Goal: Task Accomplishment & Management: Manage account settings

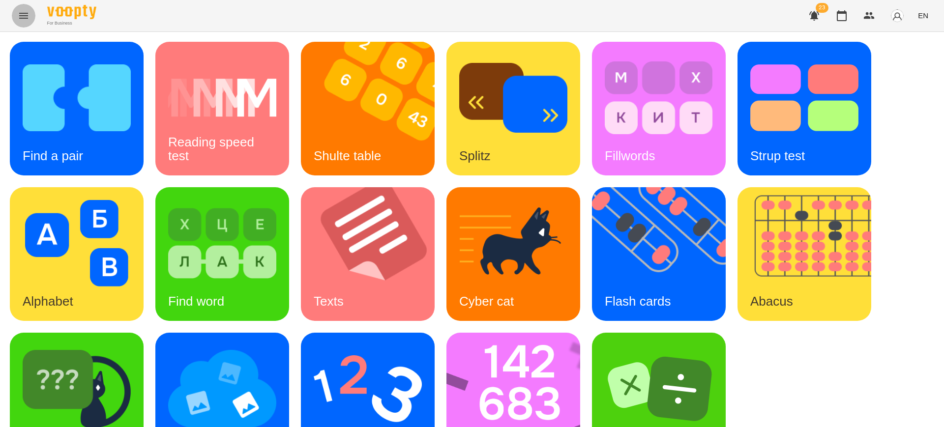
click at [23, 22] on button "Menu" at bounding box center [24, 16] width 24 height 24
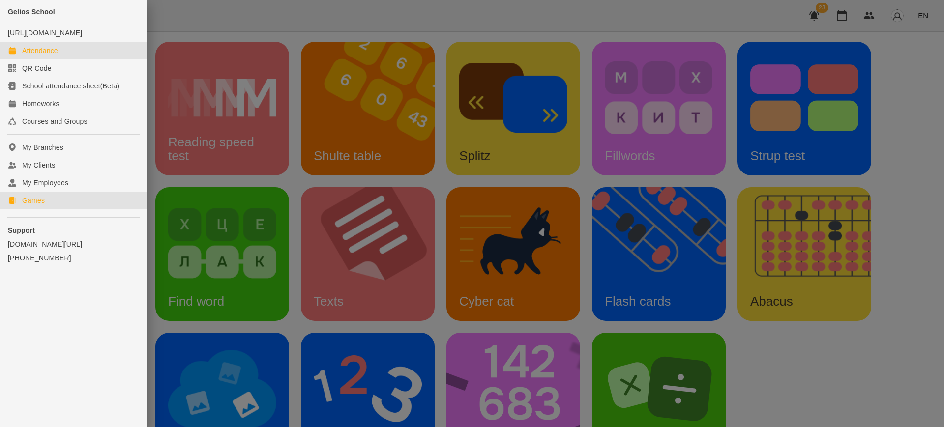
click at [47, 56] on div "Attendance" at bounding box center [40, 51] width 36 height 10
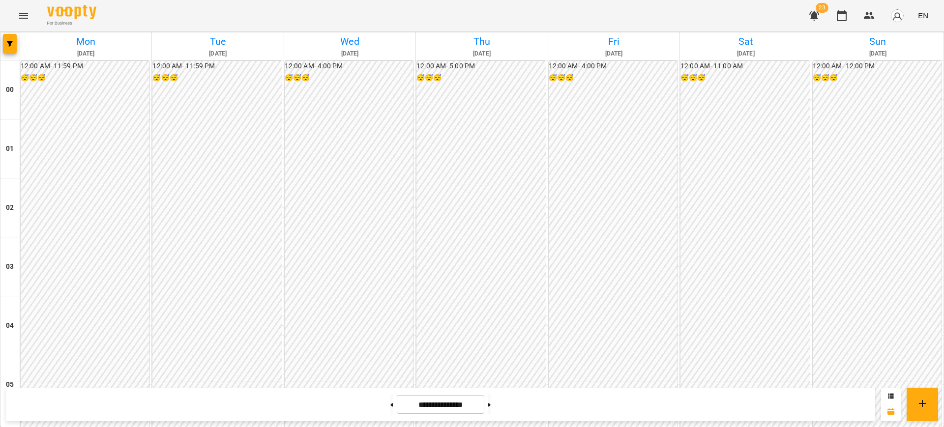
scroll to position [1026, 0]
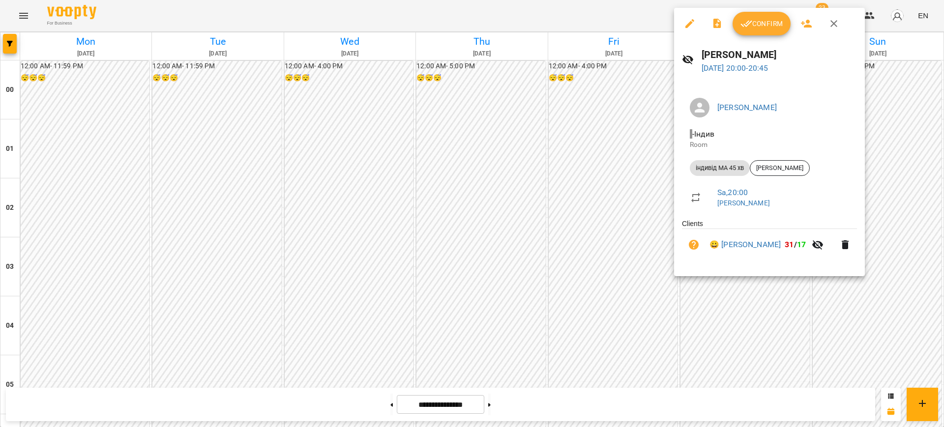
click at [764, 32] on button "Confirm" at bounding box center [762, 24] width 58 height 24
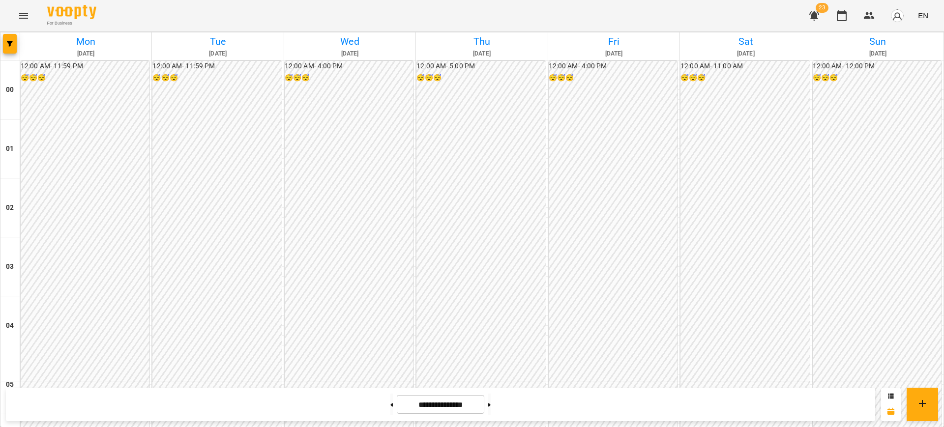
scroll to position [1094, 0]
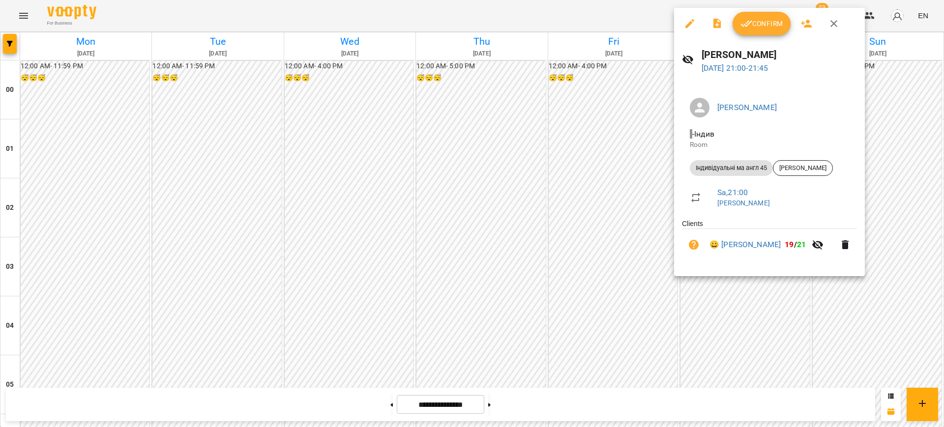
click at [751, 26] on icon "button" at bounding box center [747, 24] width 12 height 12
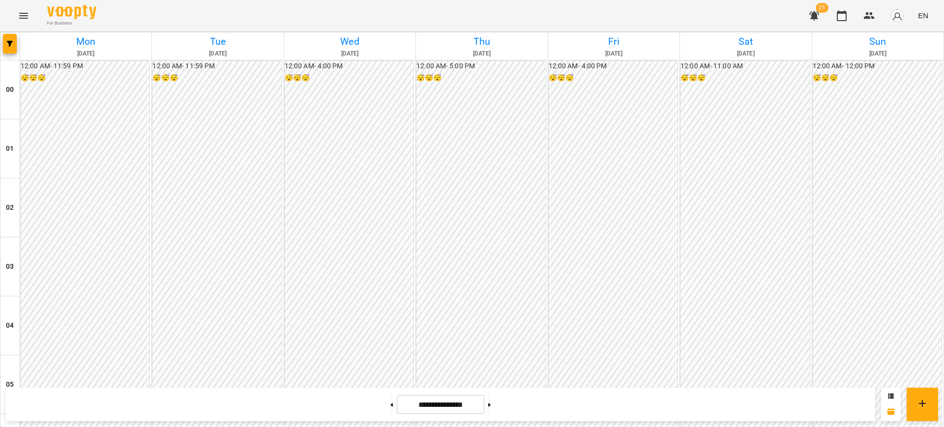
scroll to position [1094, 0]
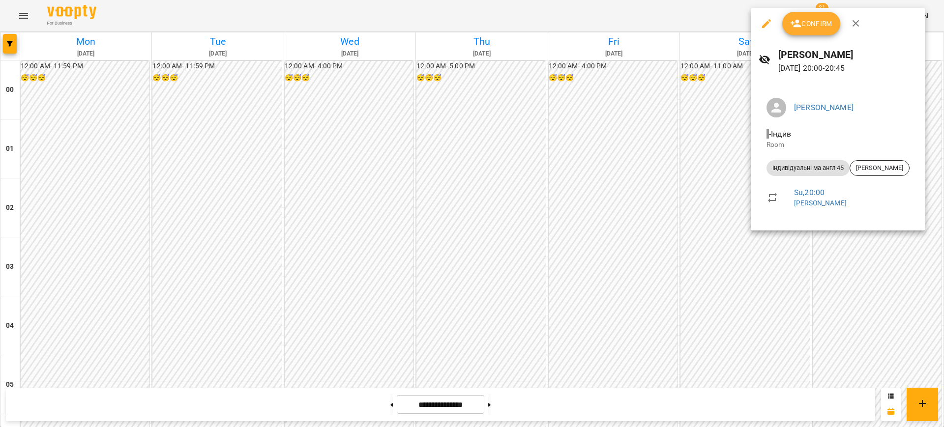
click at [766, 25] on icon "button" at bounding box center [766, 23] width 9 height 9
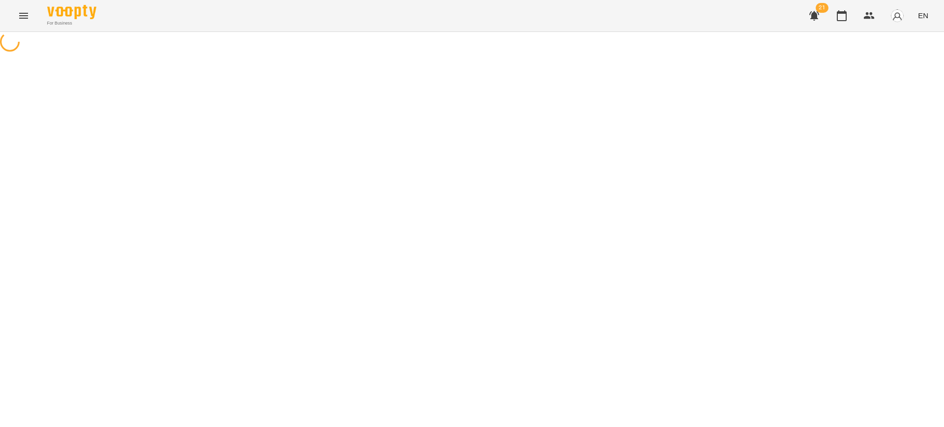
select select "**********"
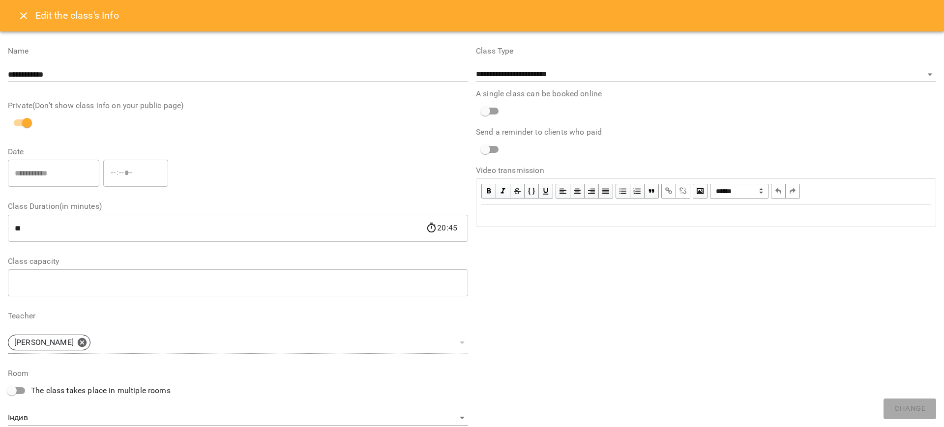
click at [21, 18] on icon "Close" at bounding box center [23, 15] width 7 height 7
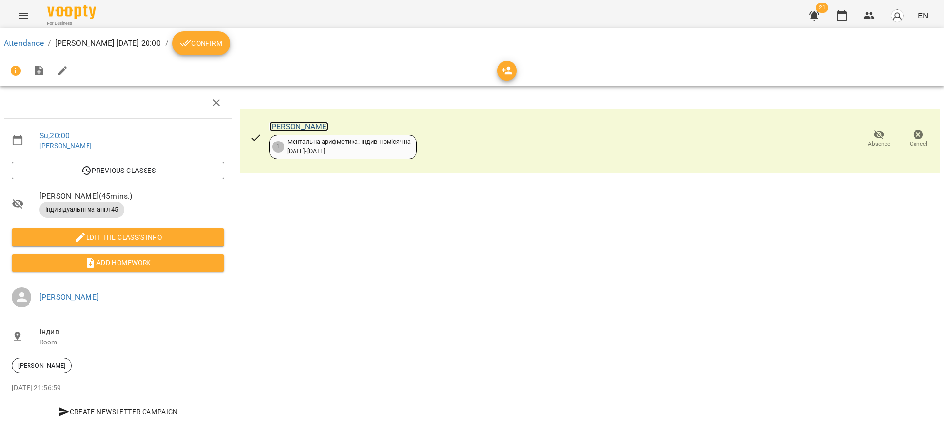
click at [311, 127] on link "[PERSON_NAME]" at bounding box center [299, 126] width 60 height 9
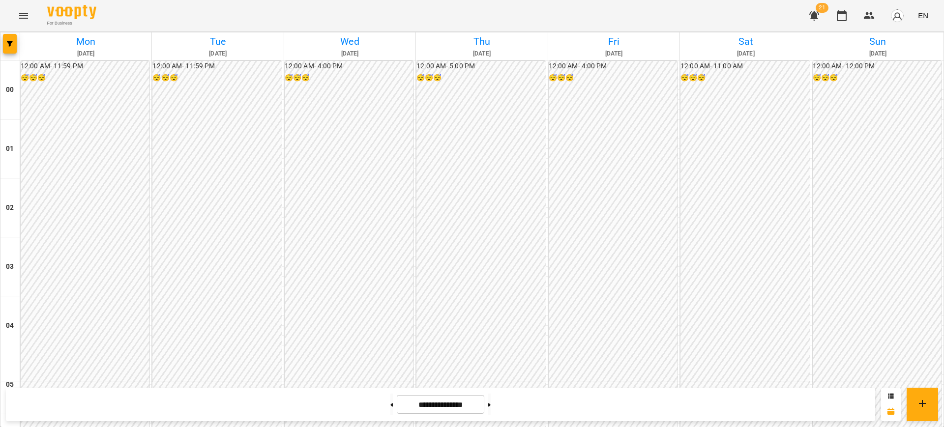
scroll to position [1030, 0]
click at [20, 18] on icon "Menu" at bounding box center [23, 16] width 9 height 6
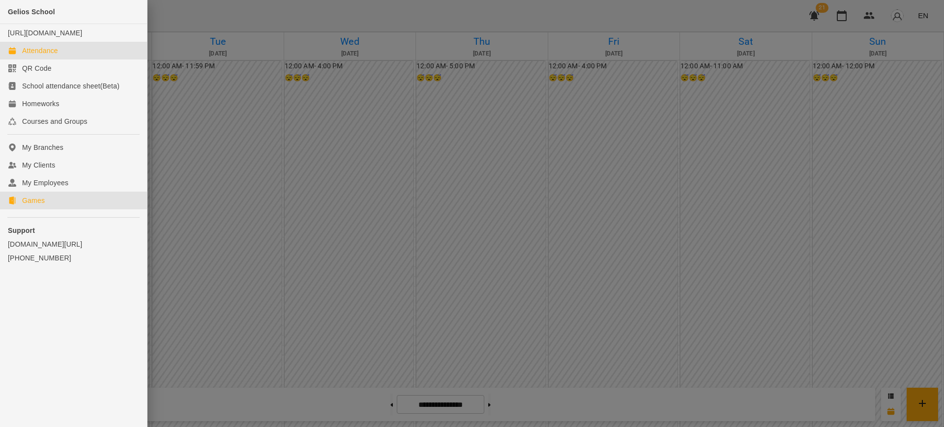
click at [40, 206] on div "Games" at bounding box center [33, 201] width 23 height 10
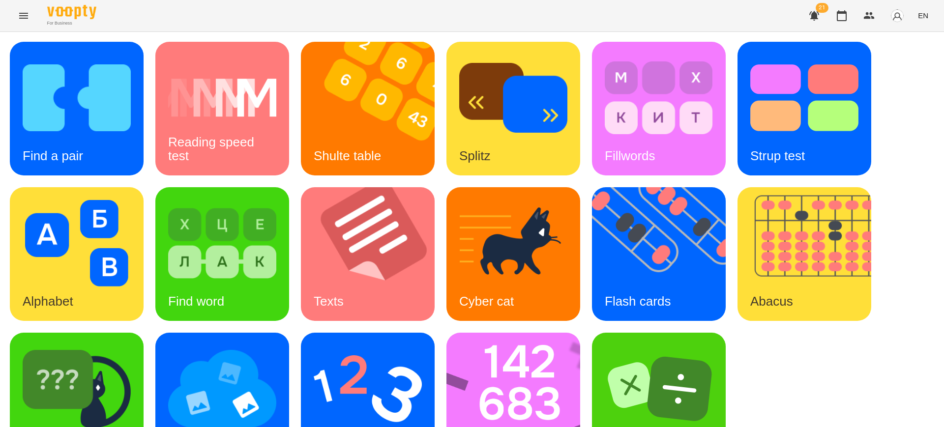
scroll to position [49, 0]
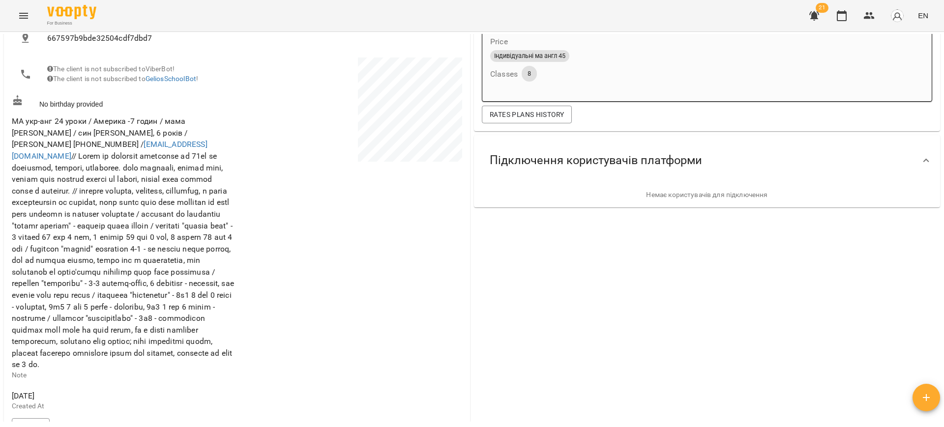
scroll to position [173, 0]
